Goal: Task Accomplishment & Management: Use online tool/utility

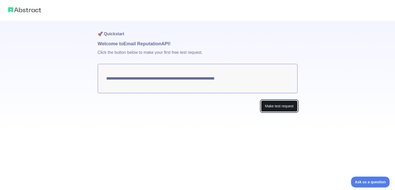
click at [279, 108] on button "Make test request" at bounding box center [279, 106] width 36 height 12
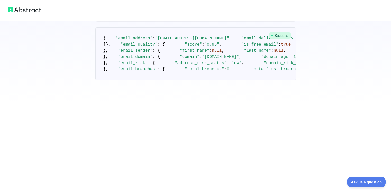
scroll to position [294, 0]
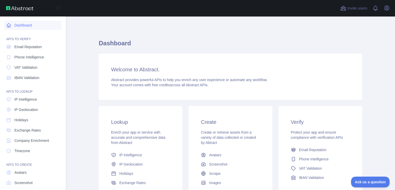
click at [12, 28] on link "Dashboard" at bounding box center [33, 25] width 58 height 9
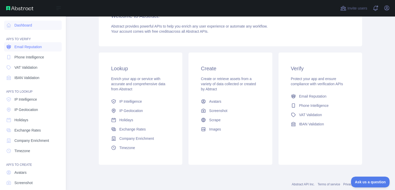
click at [45, 47] on link "Email Reputation" at bounding box center [33, 46] width 58 height 9
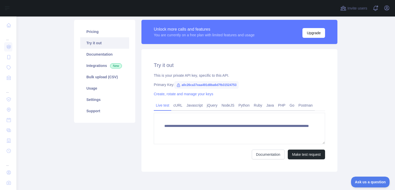
scroll to position [34, 0]
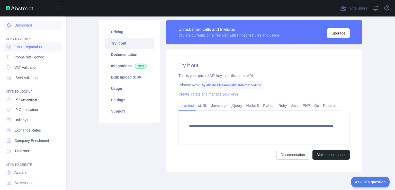
click at [34, 26] on link "Dashboard" at bounding box center [33, 25] width 58 height 9
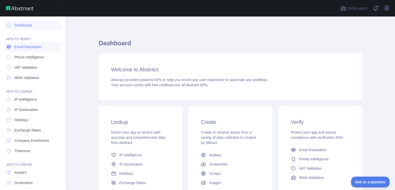
click at [29, 46] on span "Email Reputation" at bounding box center [28, 46] width 28 height 5
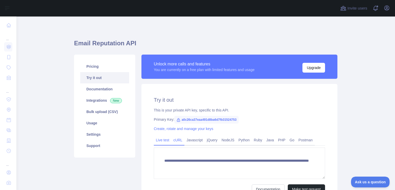
click at [177, 140] on link "cURL" at bounding box center [177, 140] width 13 height 8
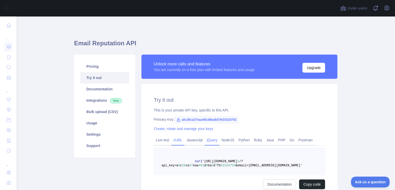
click at [207, 139] on link "jQuery" at bounding box center [212, 140] width 15 height 8
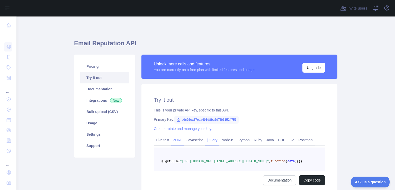
click at [179, 136] on link "cURL" at bounding box center [177, 140] width 13 height 8
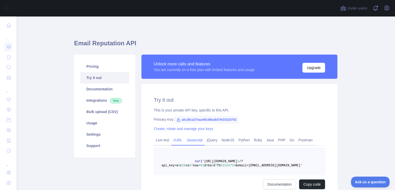
click at [198, 138] on link "Javascript" at bounding box center [194, 140] width 20 height 8
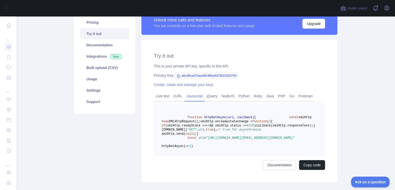
scroll to position [44, 0]
click at [241, 98] on link "Python" at bounding box center [243, 96] width 15 height 8
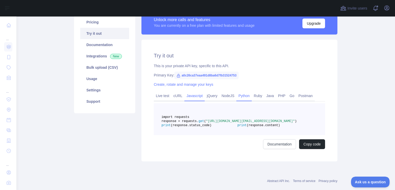
click at [199, 97] on link "Javascript" at bounding box center [194, 96] width 20 height 8
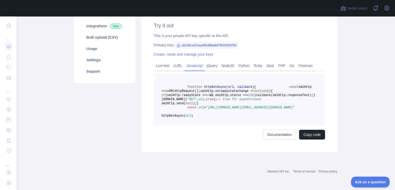
scroll to position [90, 0]
click at [290, 139] on link "Documentation" at bounding box center [279, 135] width 33 height 10
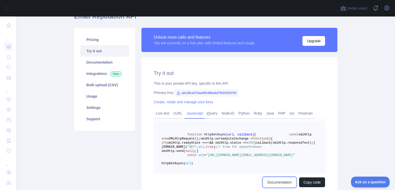
scroll to position [26, 0]
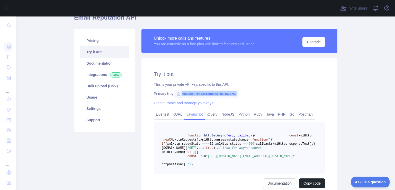
drag, startPoint x: 179, startPoint y: 94, endPoint x: 241, endPoint y: 95, distance: 62.0
click at [241, 95] on div "Primary Key: a0c26ca37eaa491d8ba6d7fb31524753" at bounding box center [239, 93] width 171 height 5
copy span "a0c26ca37eaa491d8ba6d7fb31524753"
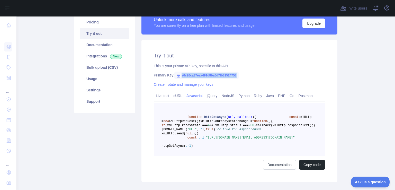
scroll to position [44, 0]
click at [224, 77] on span "a0c26ca37eaa491d8ba6d7fb31524753" at bounding box center [206, 76] width 64 height 8
drag, startPoint x: 174, startPoint y: 76, endPoint x: 242, endPoint y: 78, distance: 68.2
click at [242, 78] on div "Try it out This is your private API key, specific to this API. Primary Key: a0c…" at bounding box center [240, 111] width 196 height 142
click at [174, 78] on span "a0c26ca37eaa491d8ba6d7fb31524753" at bounding box center [206, 76] width 64 height 8
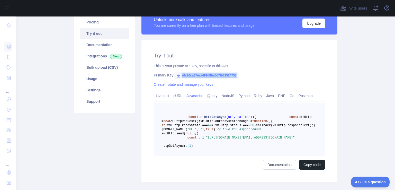
drag, startPoint x: 173, startPoint y: 75, endPoint x: 238, endPoint y: 73, distance: 64.6
click at [238, 73] on div "Primary Key: a0c26ca37eaa491d8ba6d7fb31524753" at bounding box center [239, 75] width 171 height 5
copy span "a0c26ca37eaa491d8ba6d7fb31524753"
